Goal: Find specific page/section: Find specific page/section

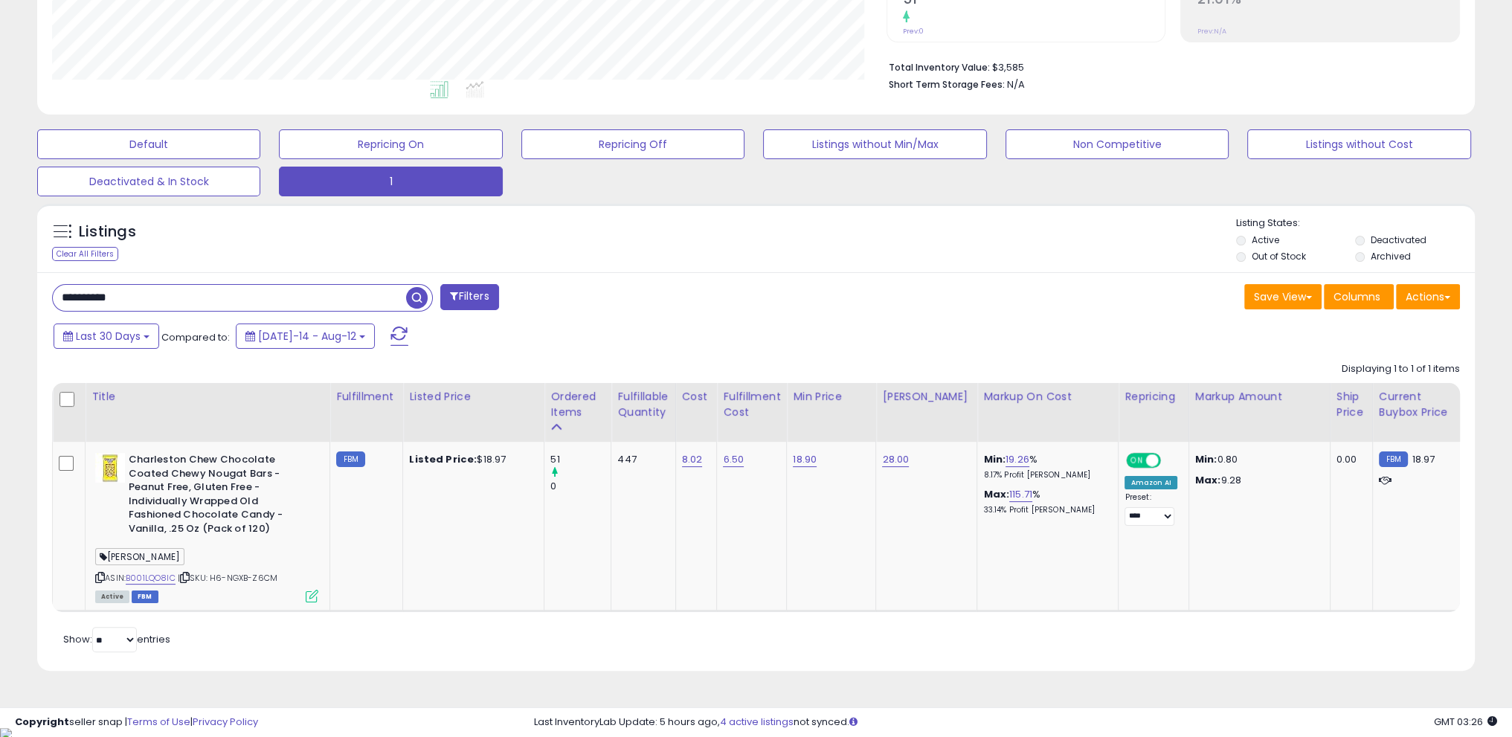
click at [0, 254] on div "**********" at bounding box center [756, 218] width 1512 height 1018
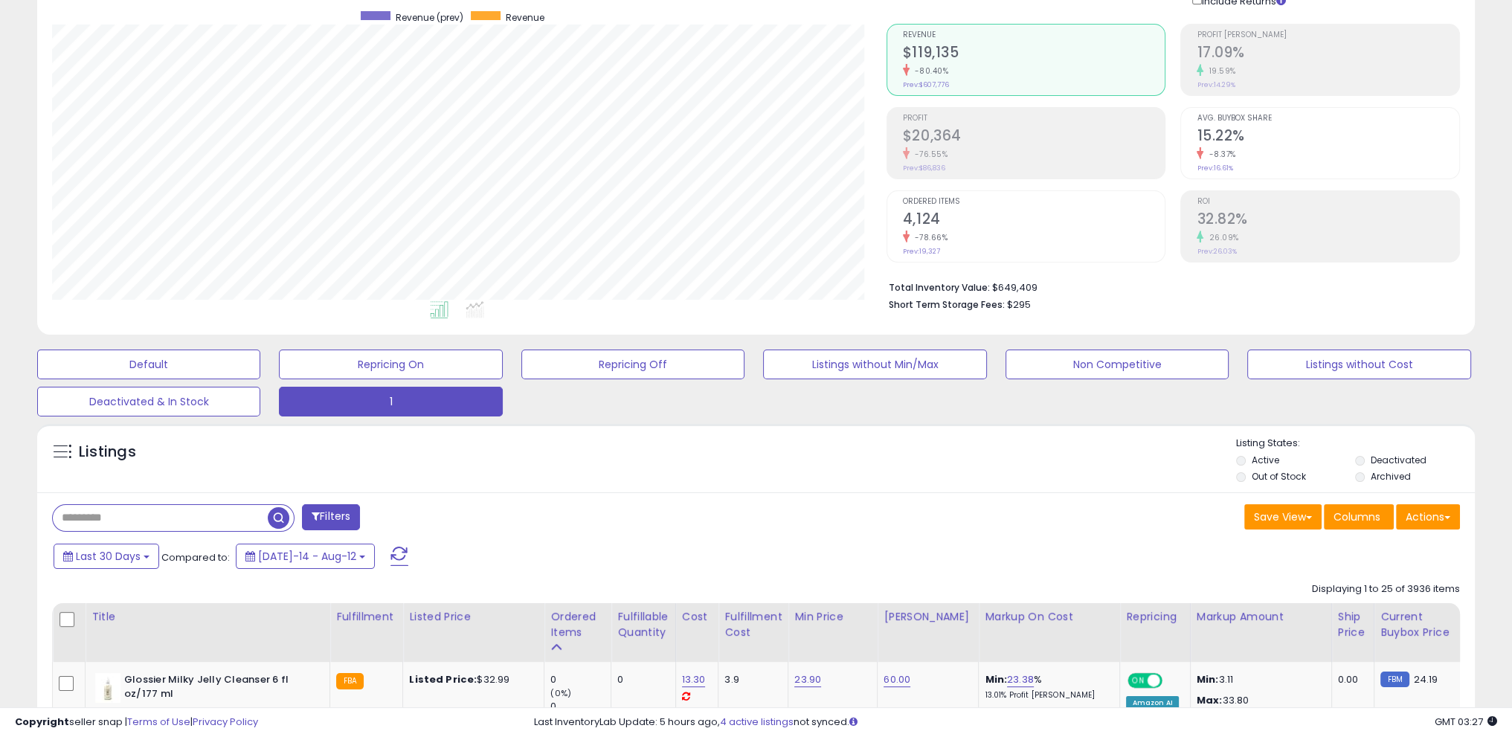
scroll to position [95, 0]
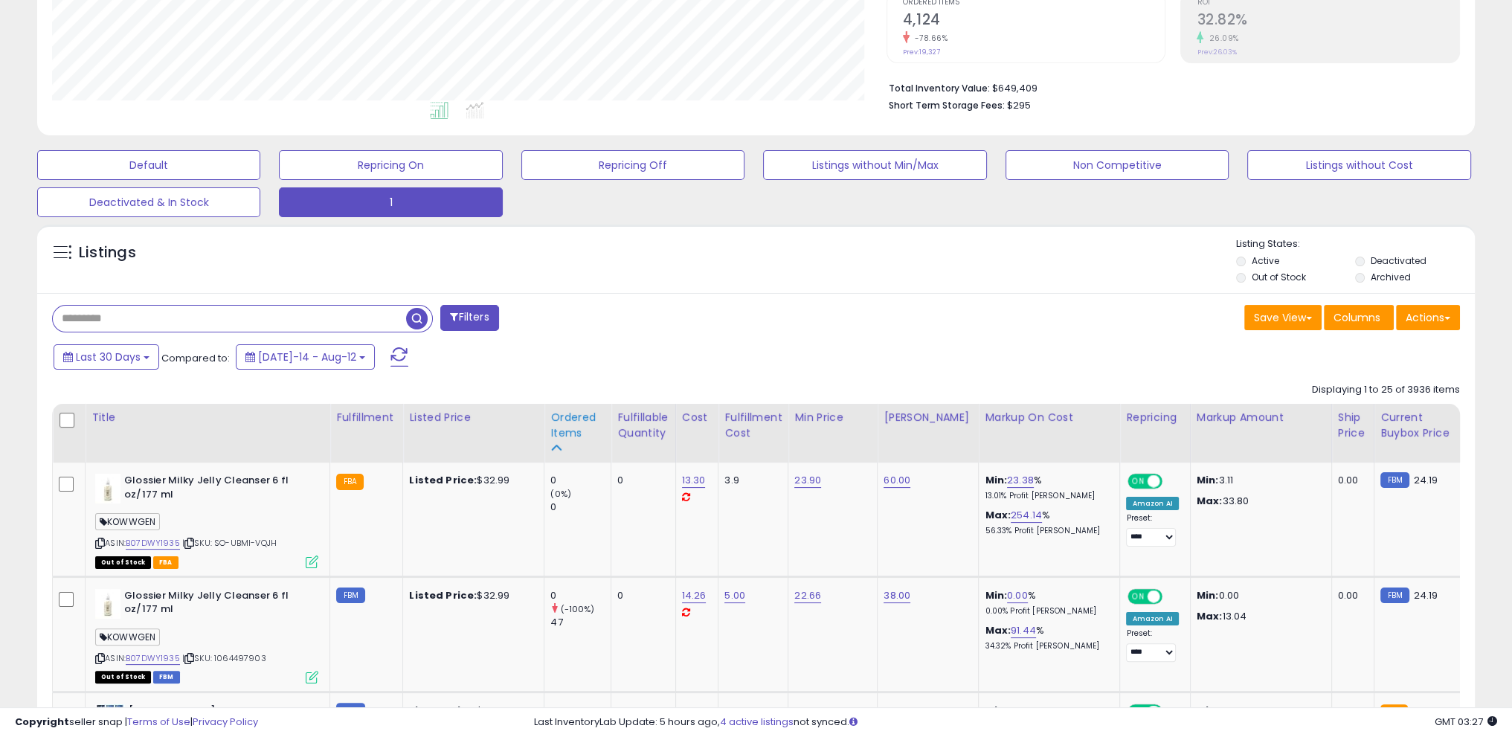
click at [554, 437] on div "Ordered Items" at bounding box center [577, 425] width 54 height 31
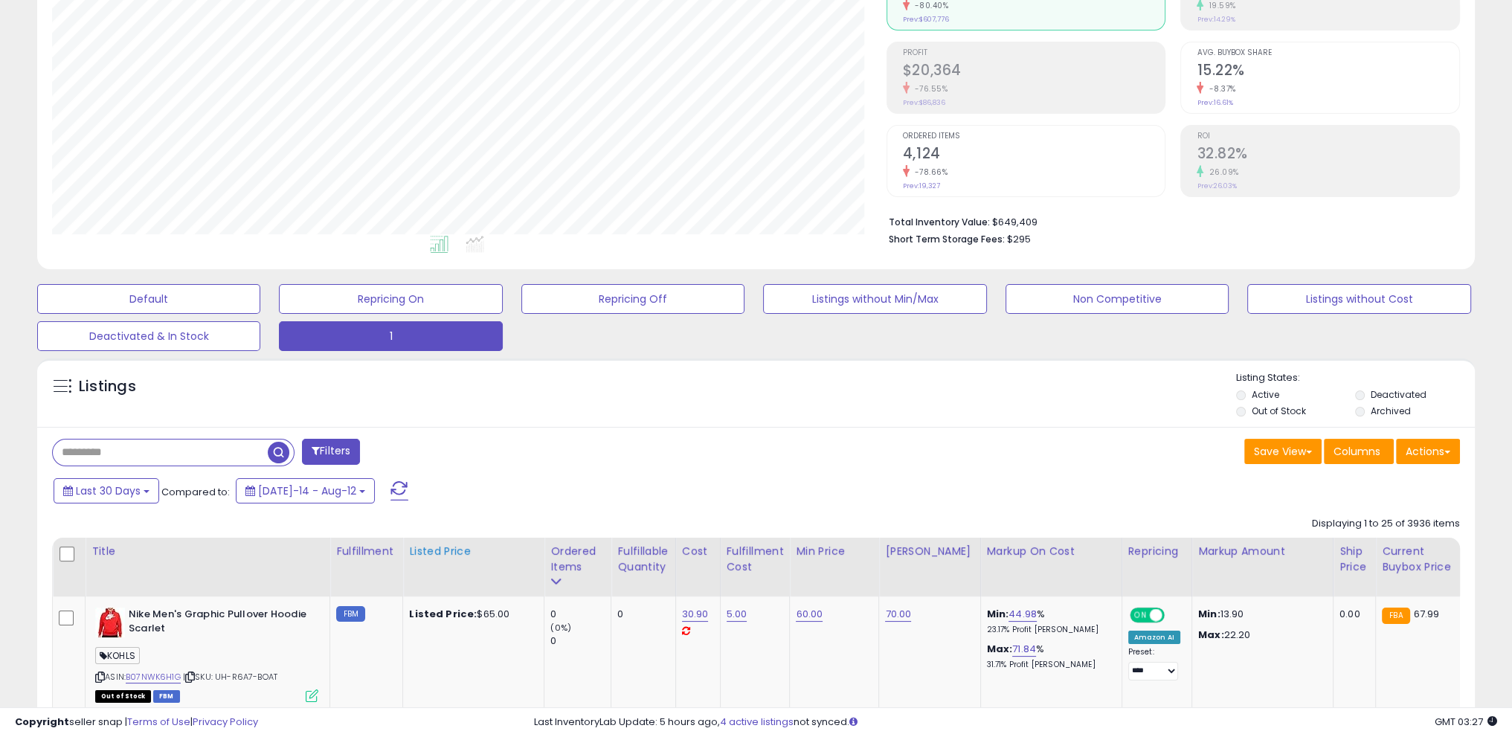
scroll to position [318, 0]
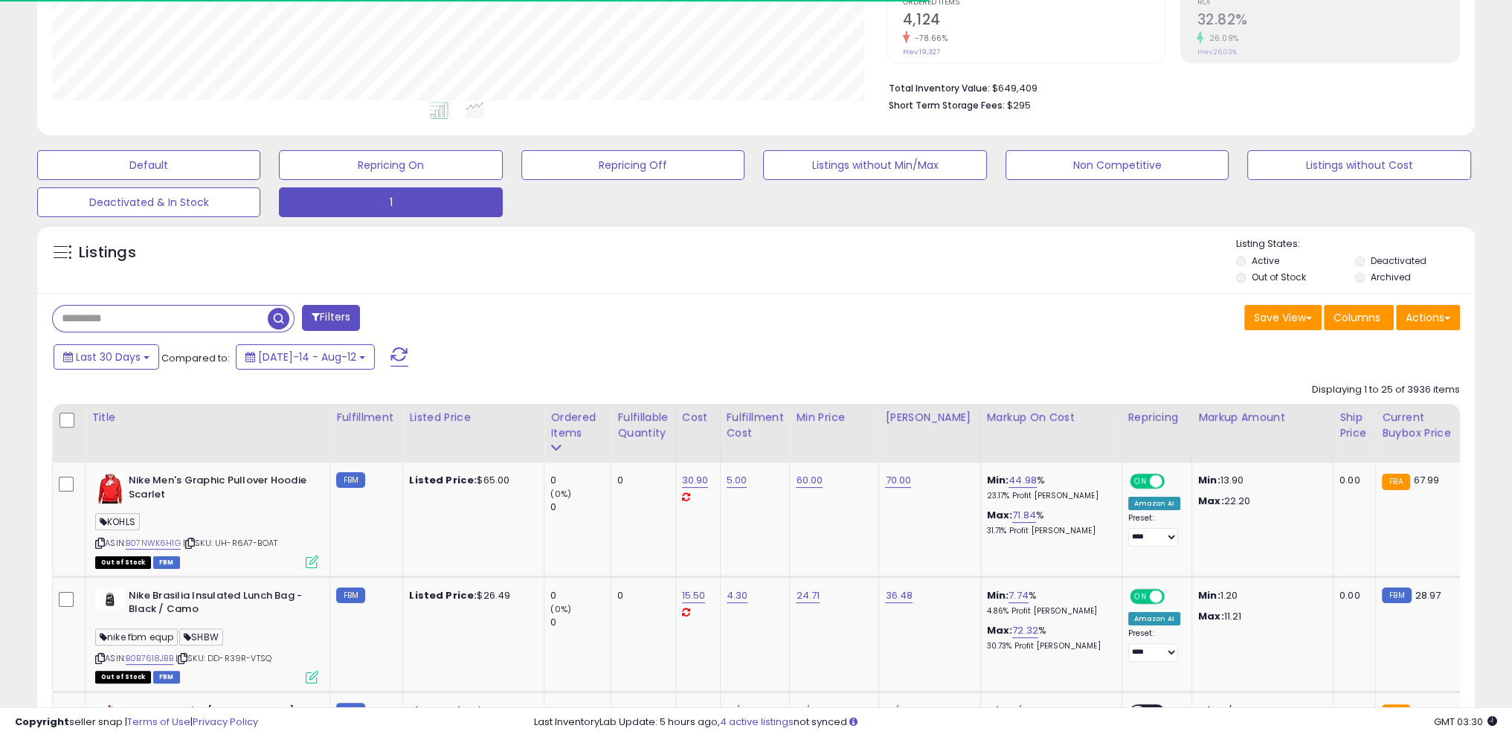
click at [391, 365] on span at bounding box center [400, 356] width 18 height 19
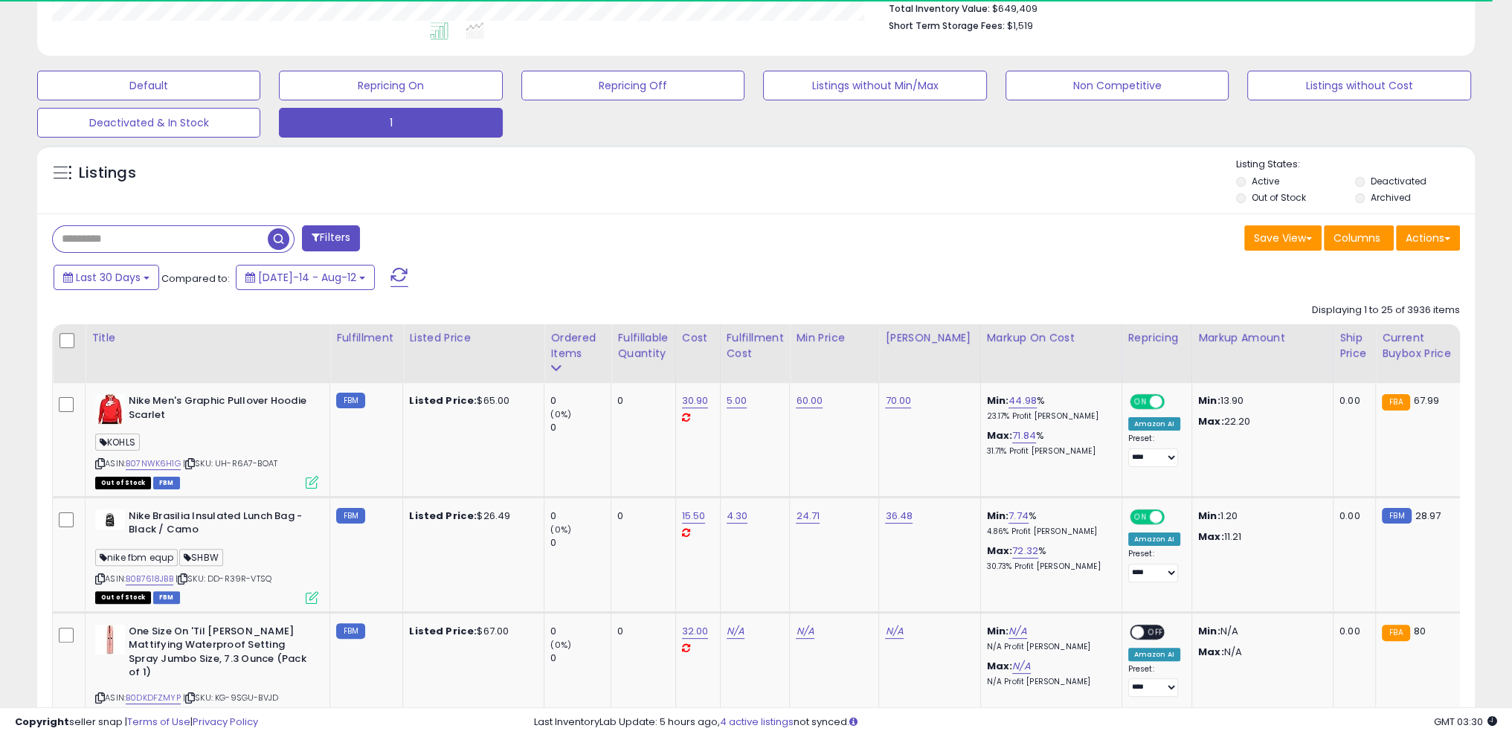
scroll to position [408, 0]
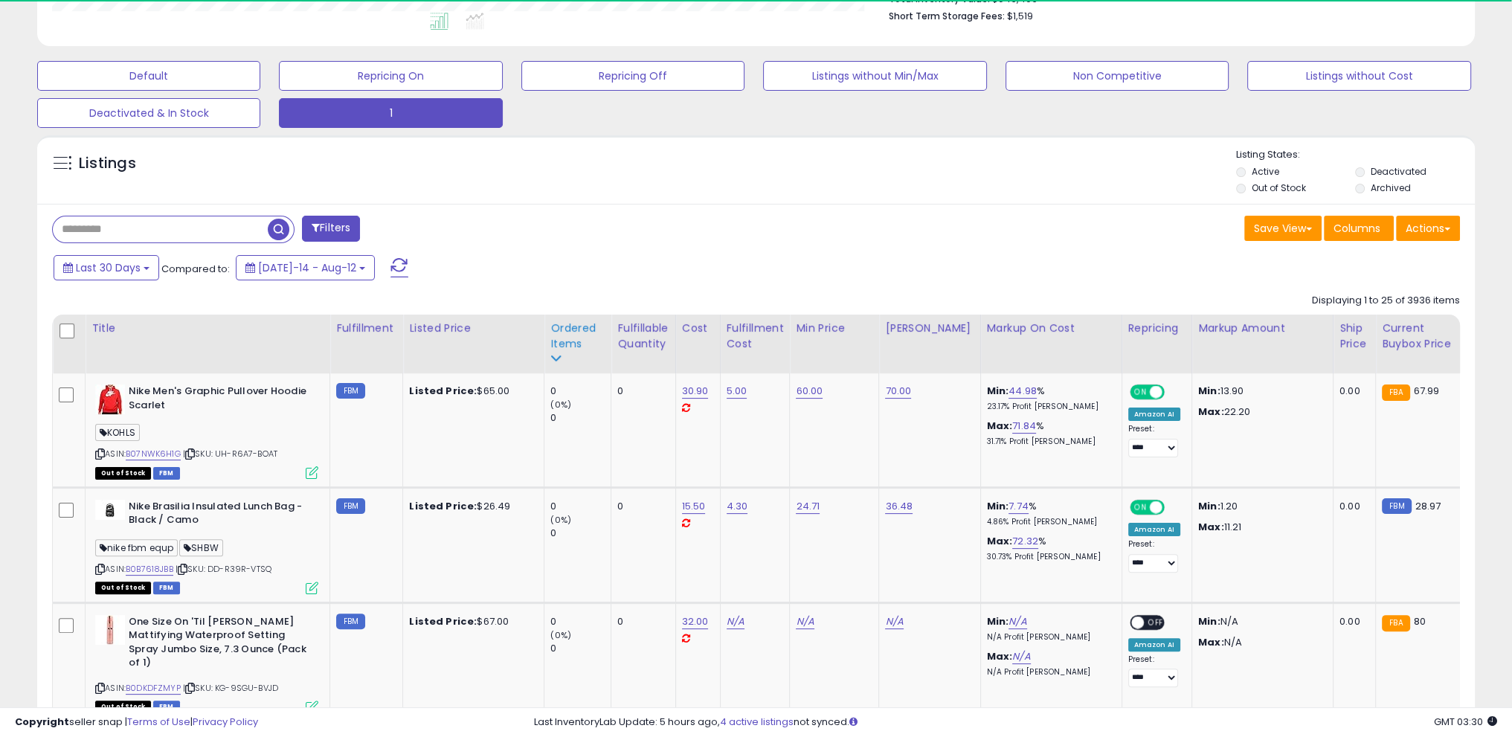
click at [568, 333] on div "Ordered Items" at bounding box center [577, 336] width 54 height 31
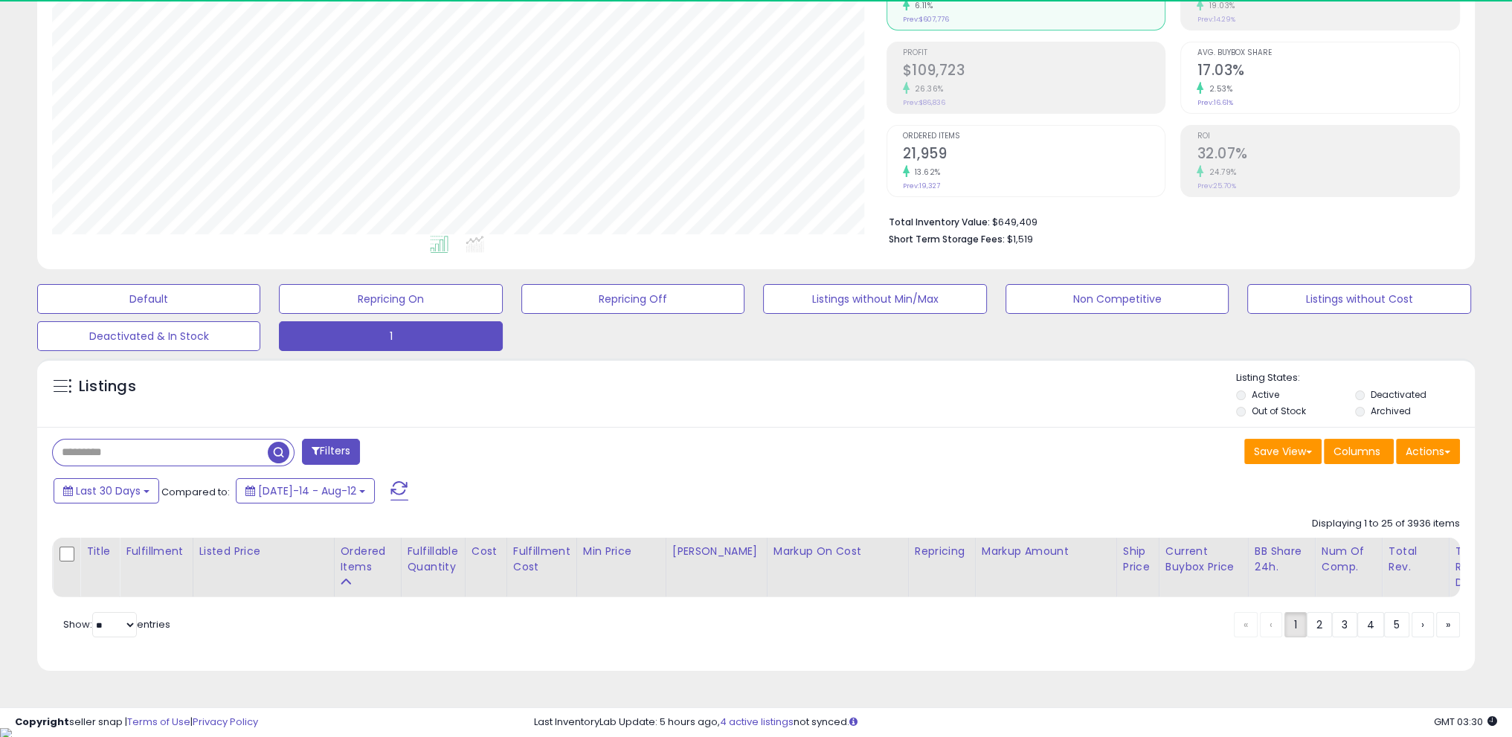
scroll to position [304, 834]
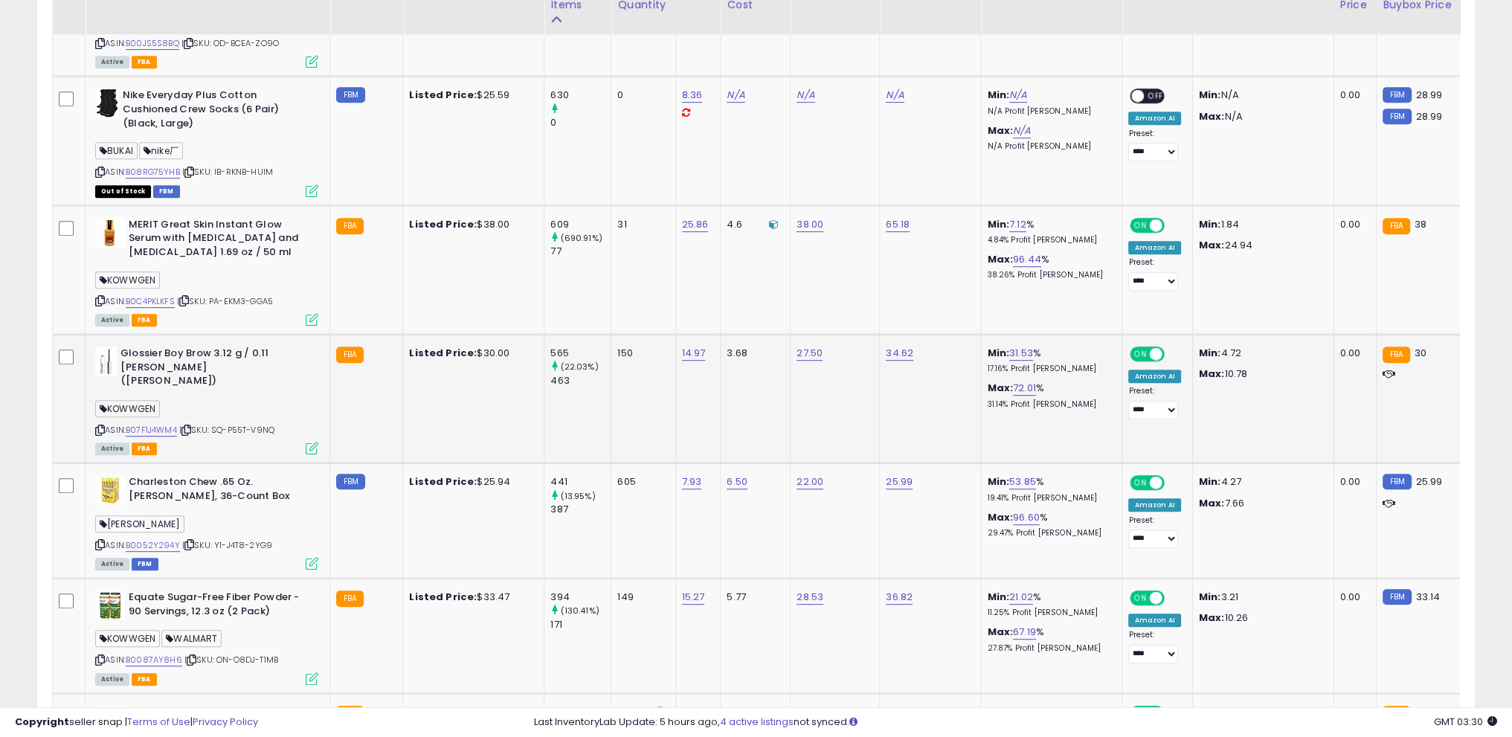
scroll to position [854, 0]
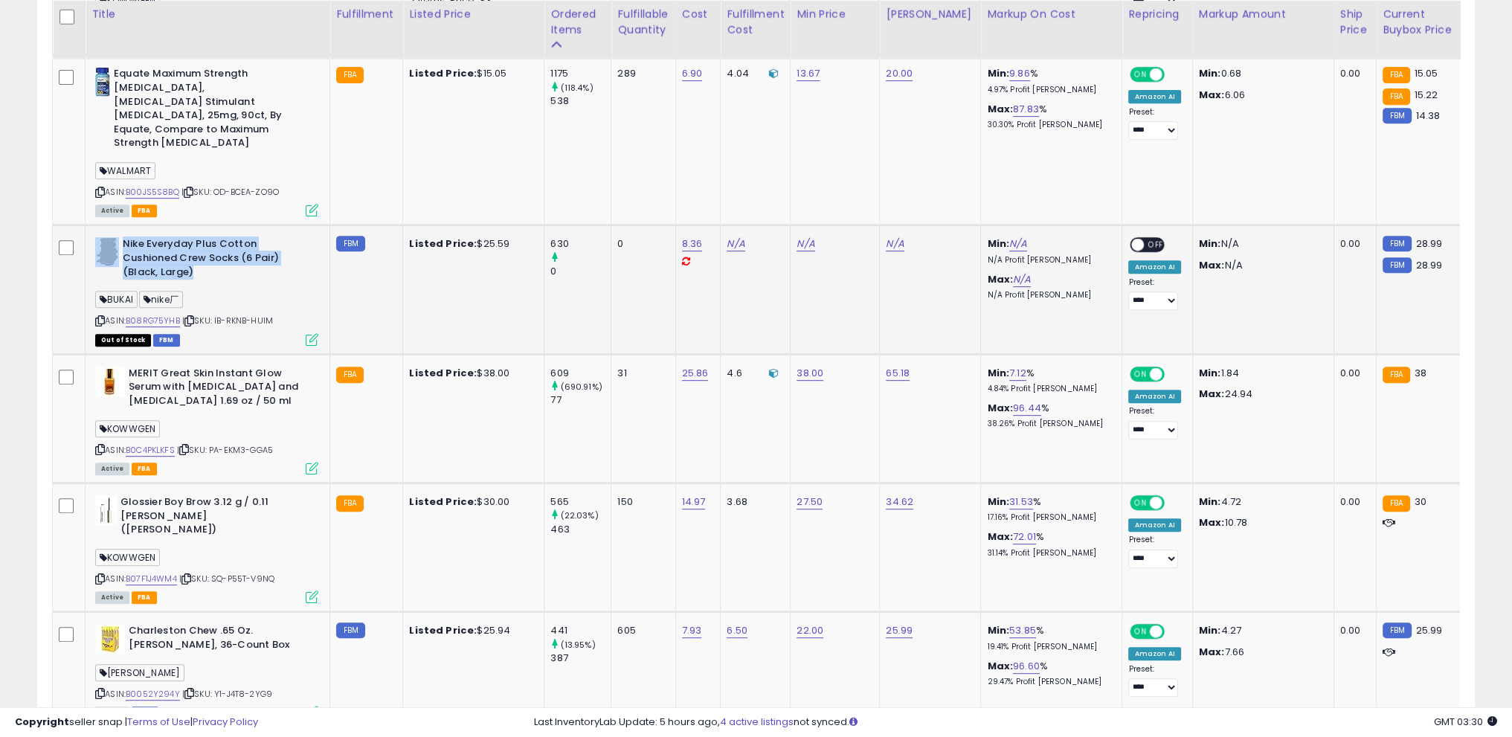
drag, startPoint x: 121, startPoint y: 212, endPoint x: 209, endPoint y: 248, distance: 94.8
click at [209, 248] on div "Nike Everyday Plus Cotton Cushioned Crew Socks (6 Pair) (Black, Large)" at bounding box center [206, 259] width 223 height 45
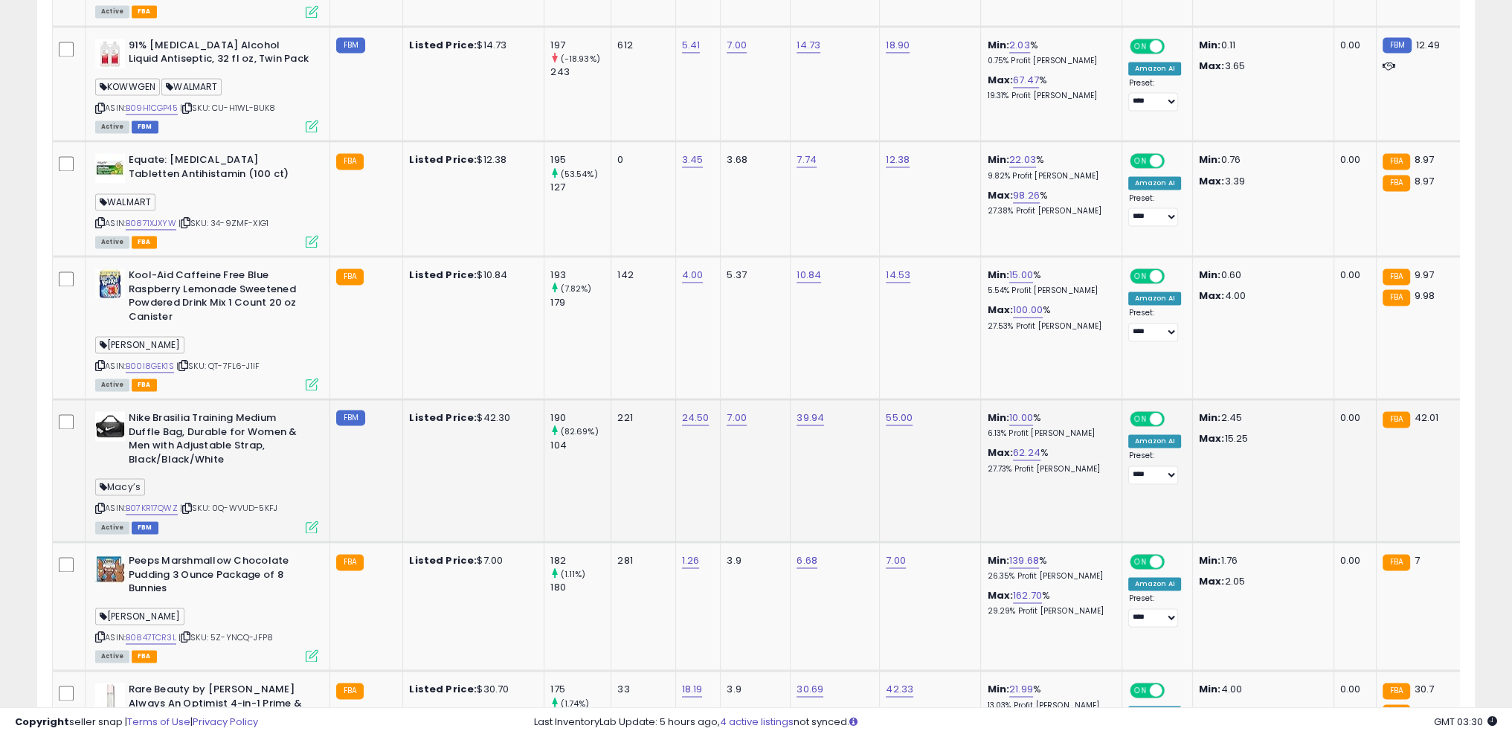
scroll to position [3086, 0]
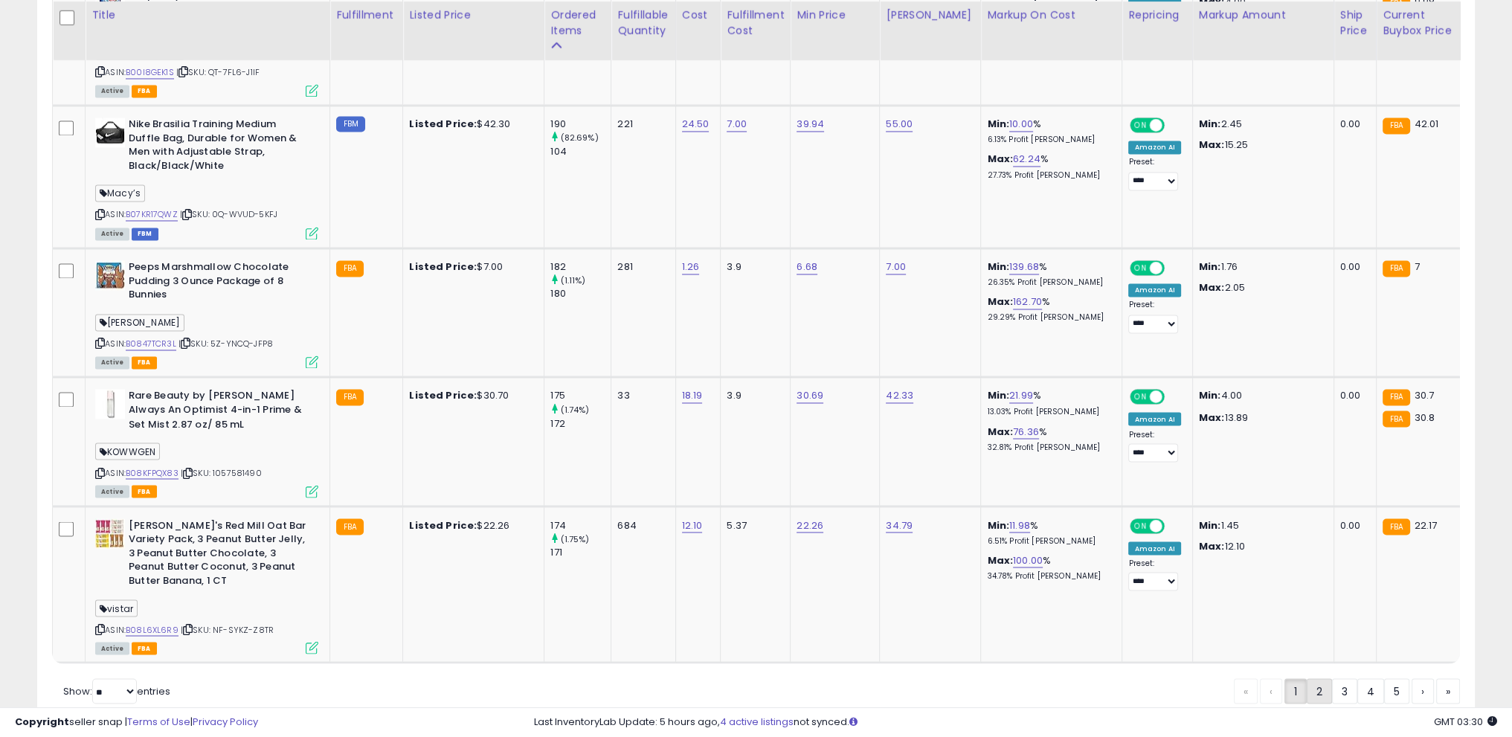
click at [1314, 678] on link "2" at bounding box center [1319, 690] width 25 height 25
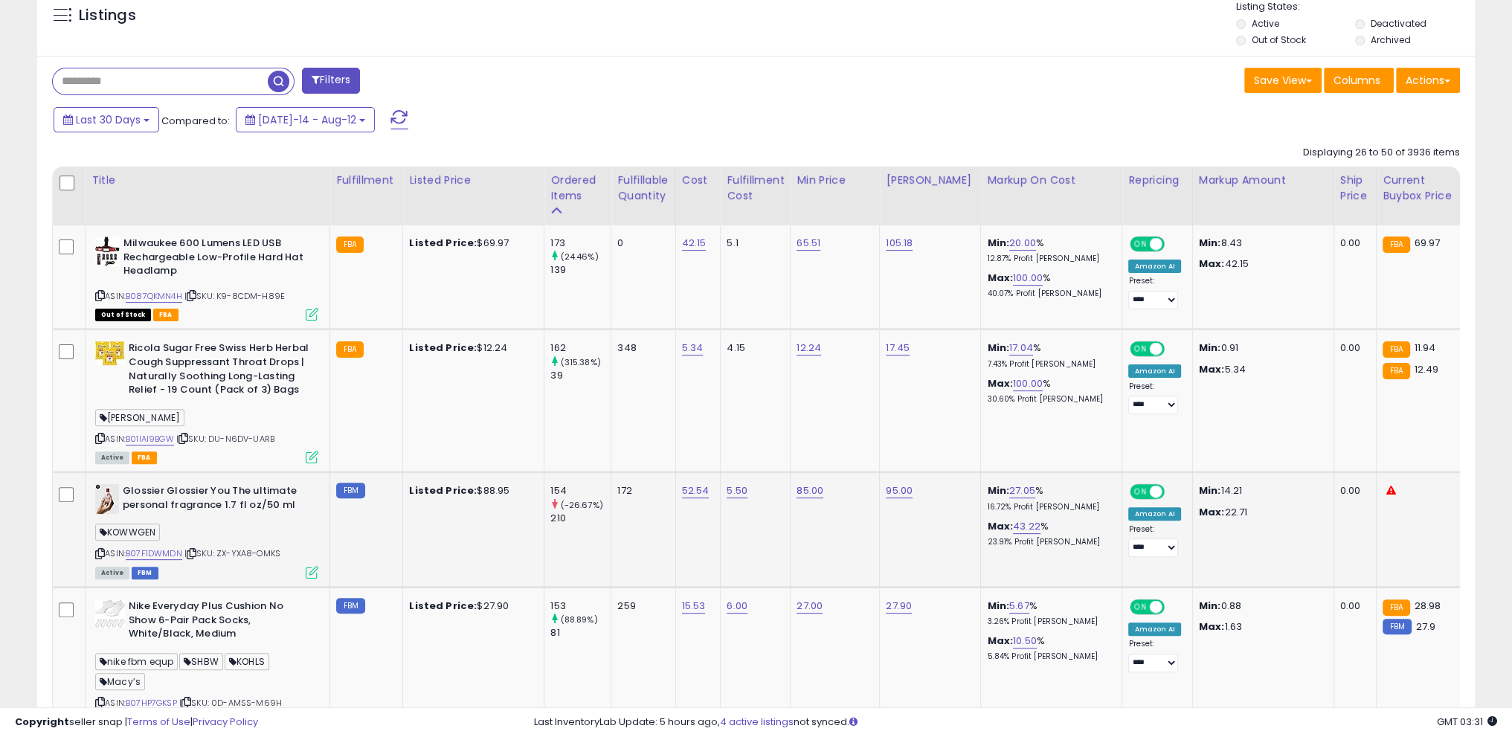
scroll to position [556, 0]
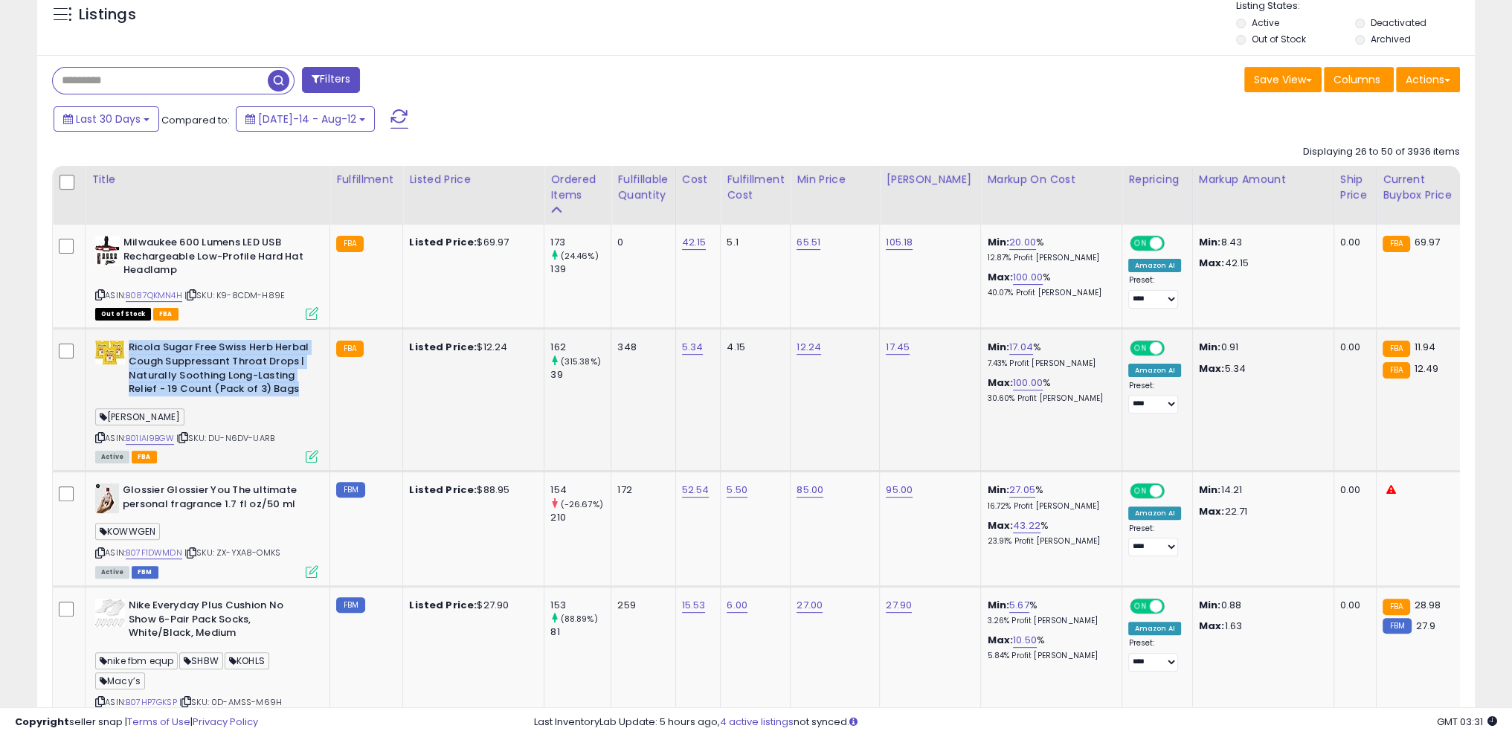
drag, startPoint x: 130, startPoint y: 346, endPoint x: 295, endPoint y: 391, distance: 171.1
click at [295, 391] on b "Ricola Sugar Free Swiss Herb Herbal Cough Suppressant Throat Drops | Naturally …" at bounding box center [219, 370] width 181 height 59
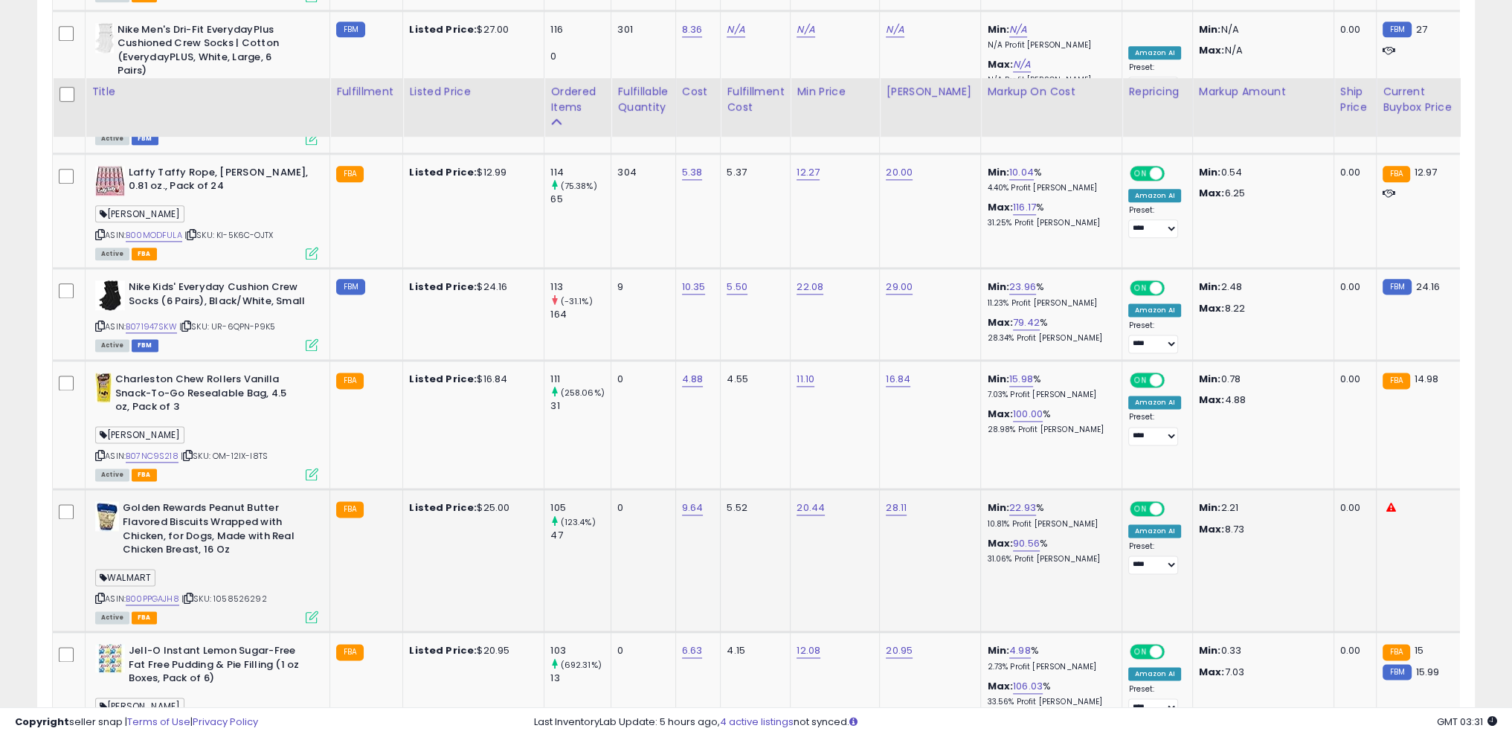
scroll to position [2639, 0]
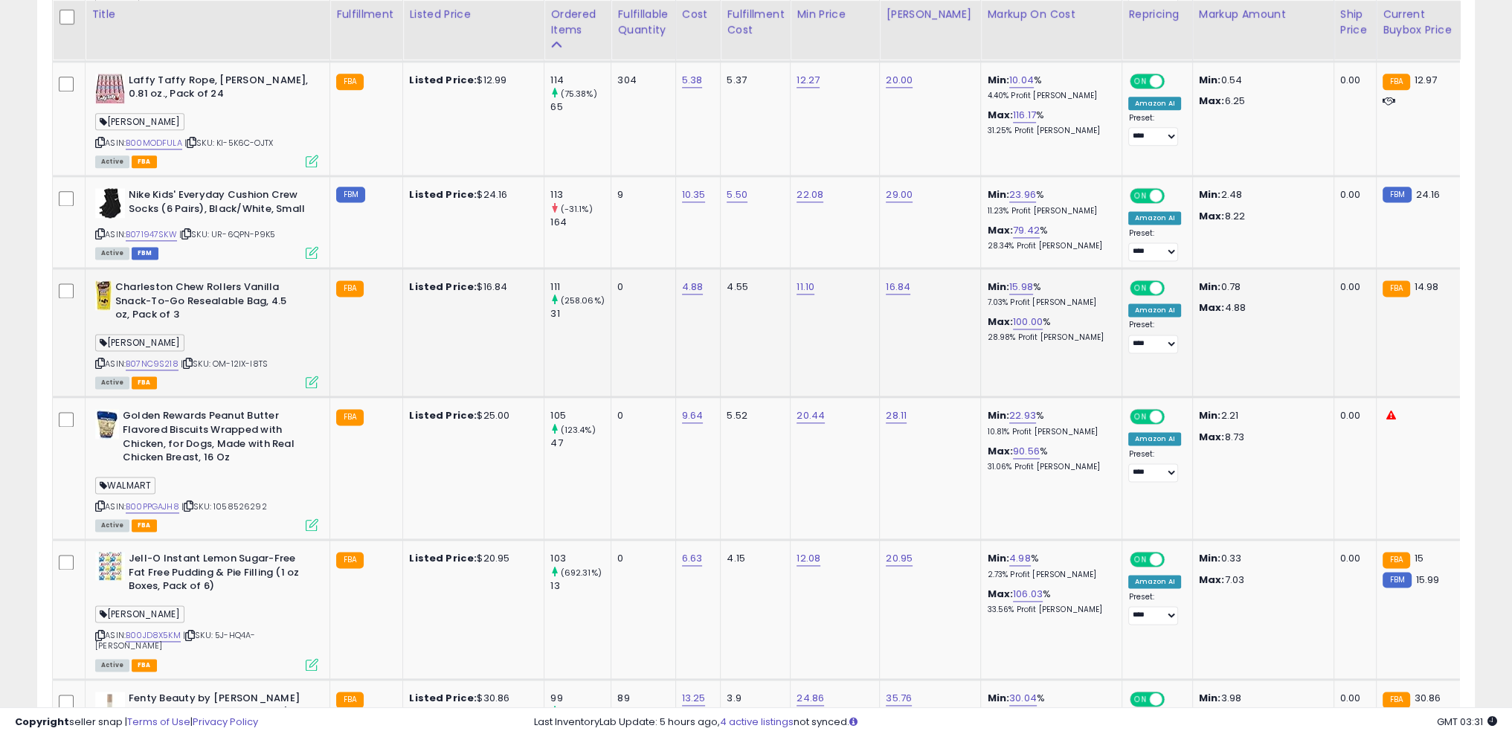
drag, startPoint x: 100, startPoint y: 340, endPoint x: 104, endPoint y: 327, distance: 13.9
click at [100, 359] on icon at bounding box center [100, 363] width 10 height 8
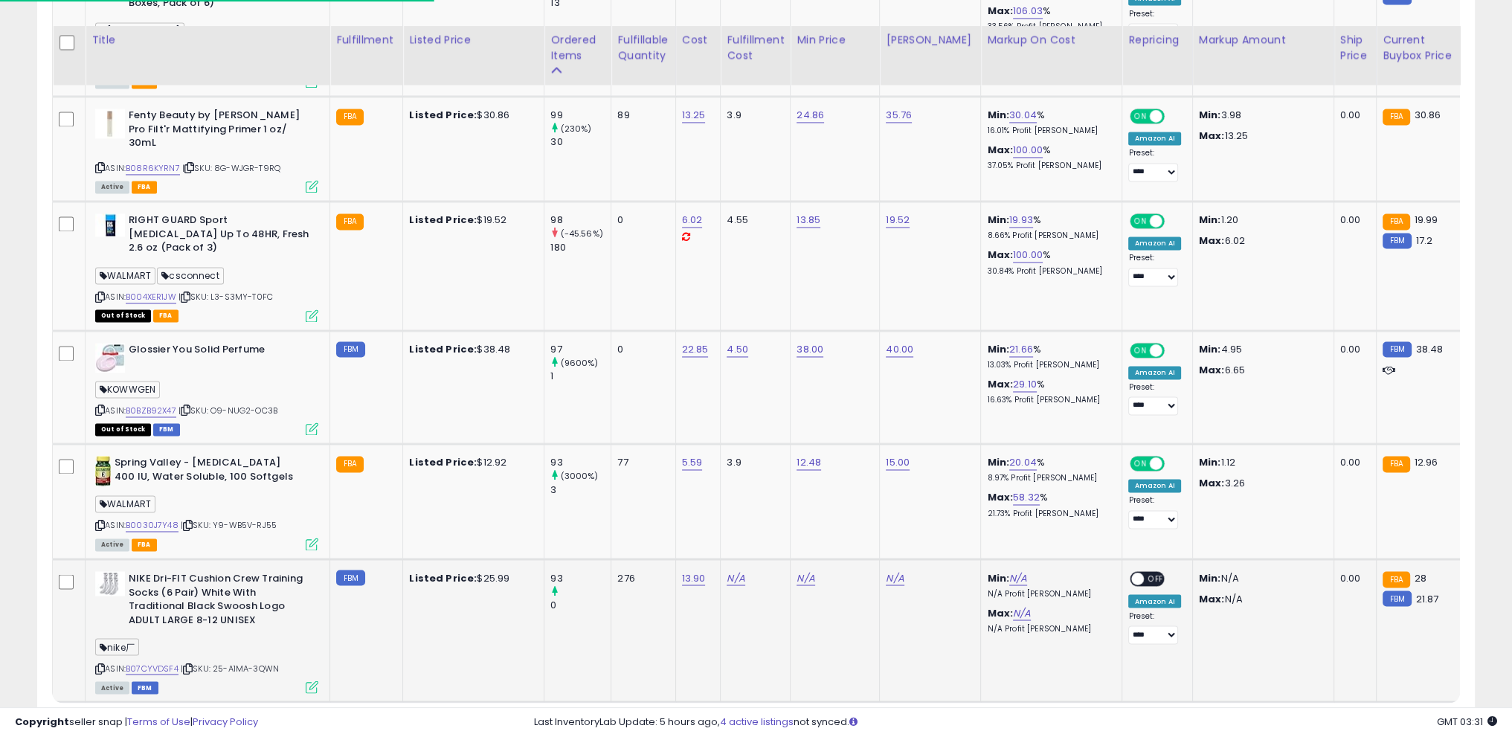
scroll to position [3265, 0]
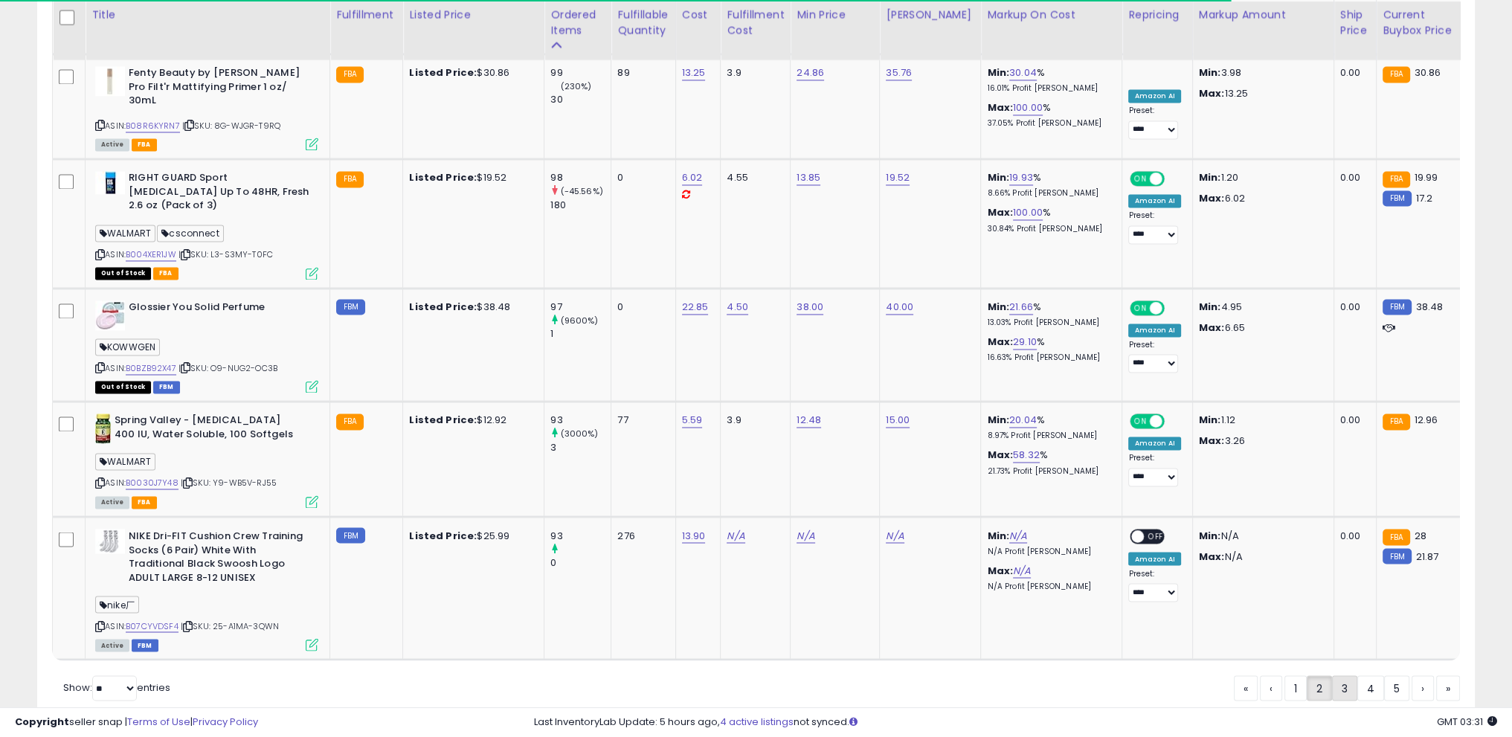
click at [1343, 675] on link "3" at bounding box center [1344, 687] width 25 height 25
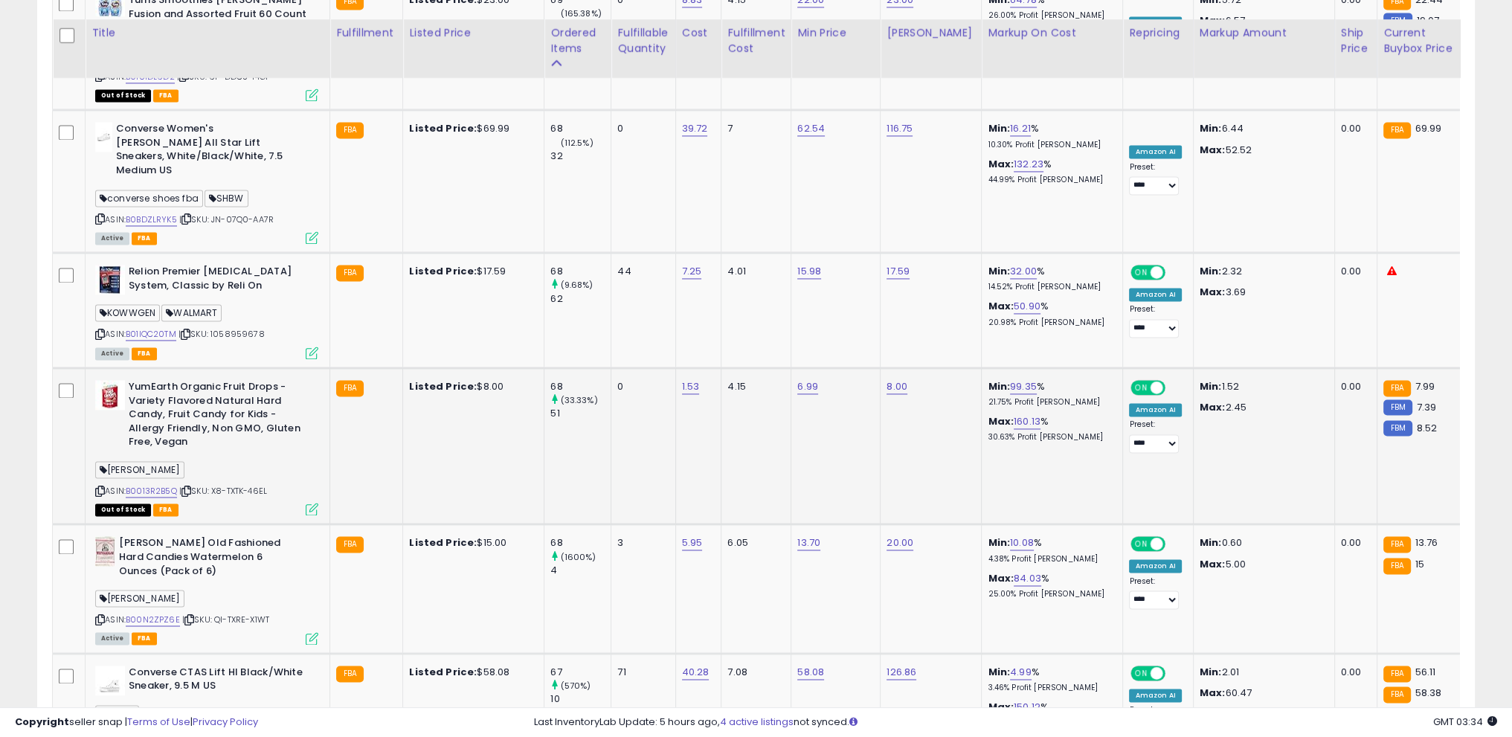
scroll to position [3011, 0]
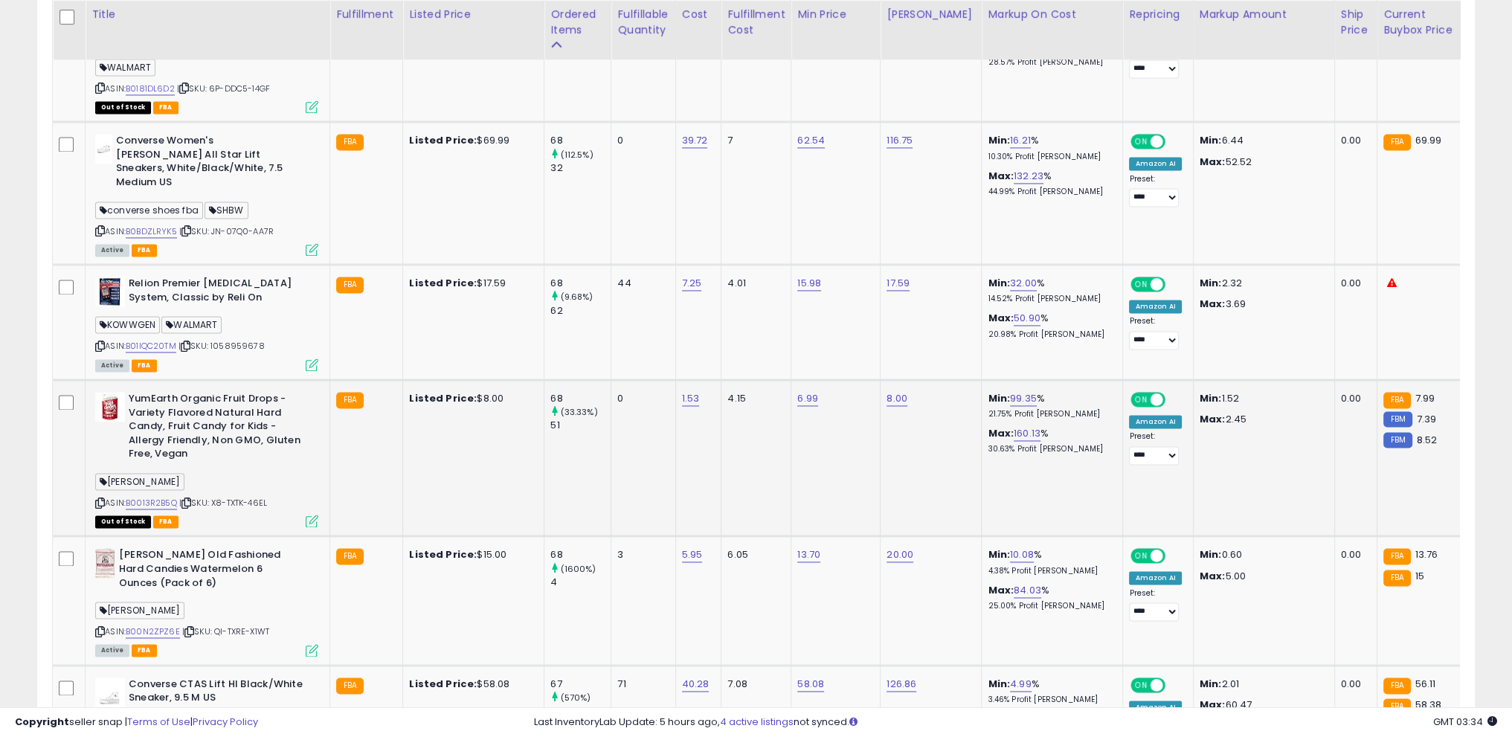
click at [103, 499] on icon at bounding box center [100, 503] width 10 height 8
